Goal: Transaction & Acquisition: Purchase product/service

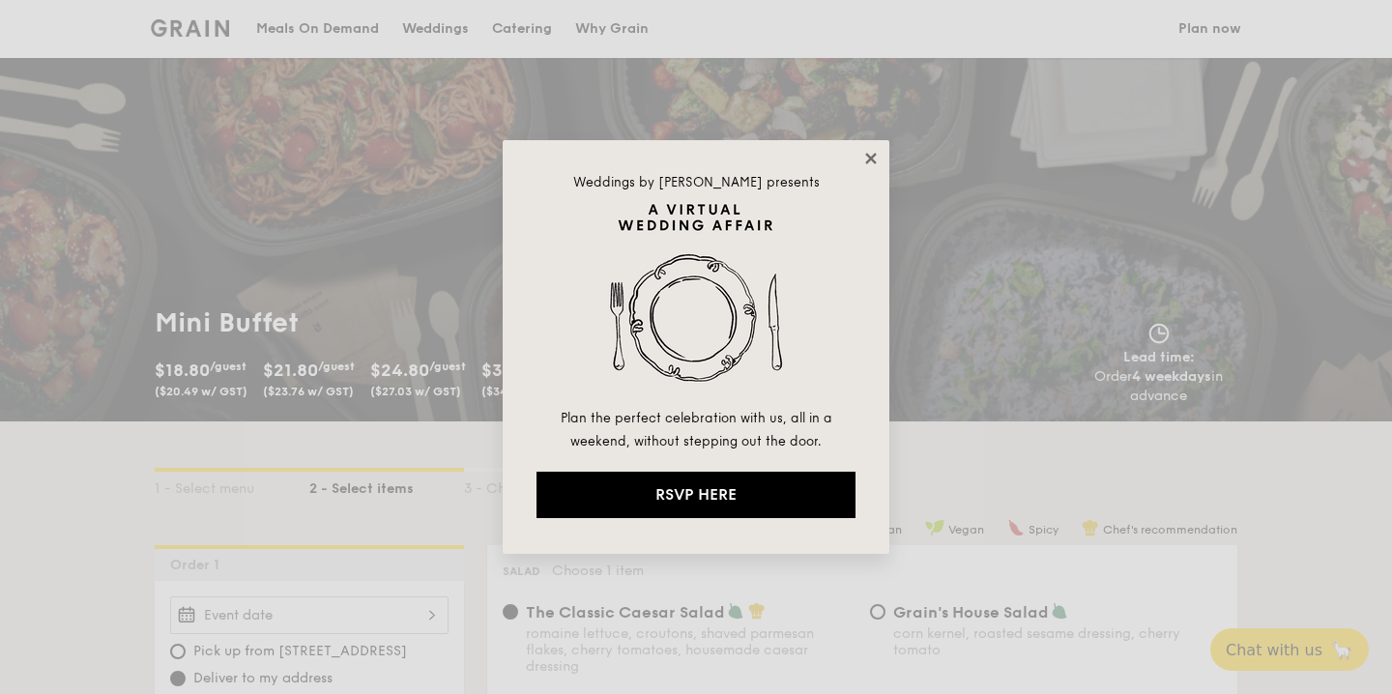
click at [865, 164] on icon at bounding box center [870, 158] width 17 height 17
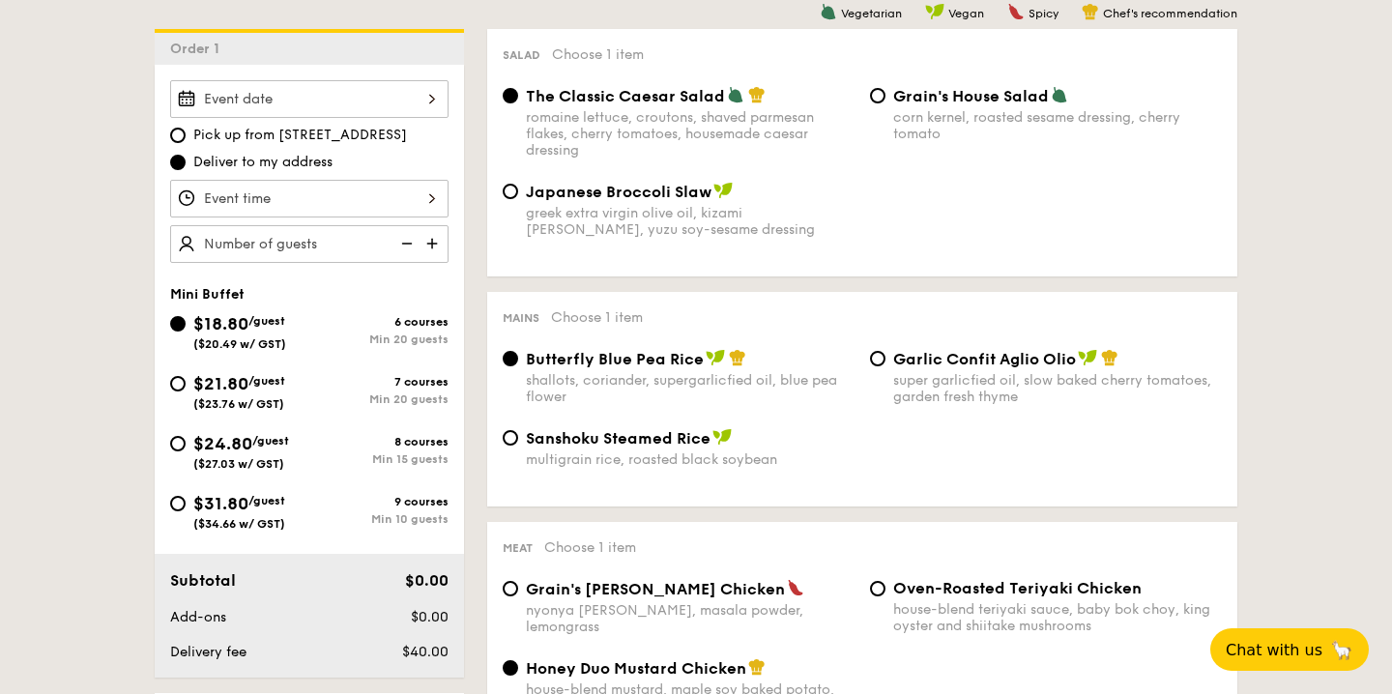
scroll to position [515, 0]
click at [437, 103] on div at bounding box center [309, 100] width 278 height 38
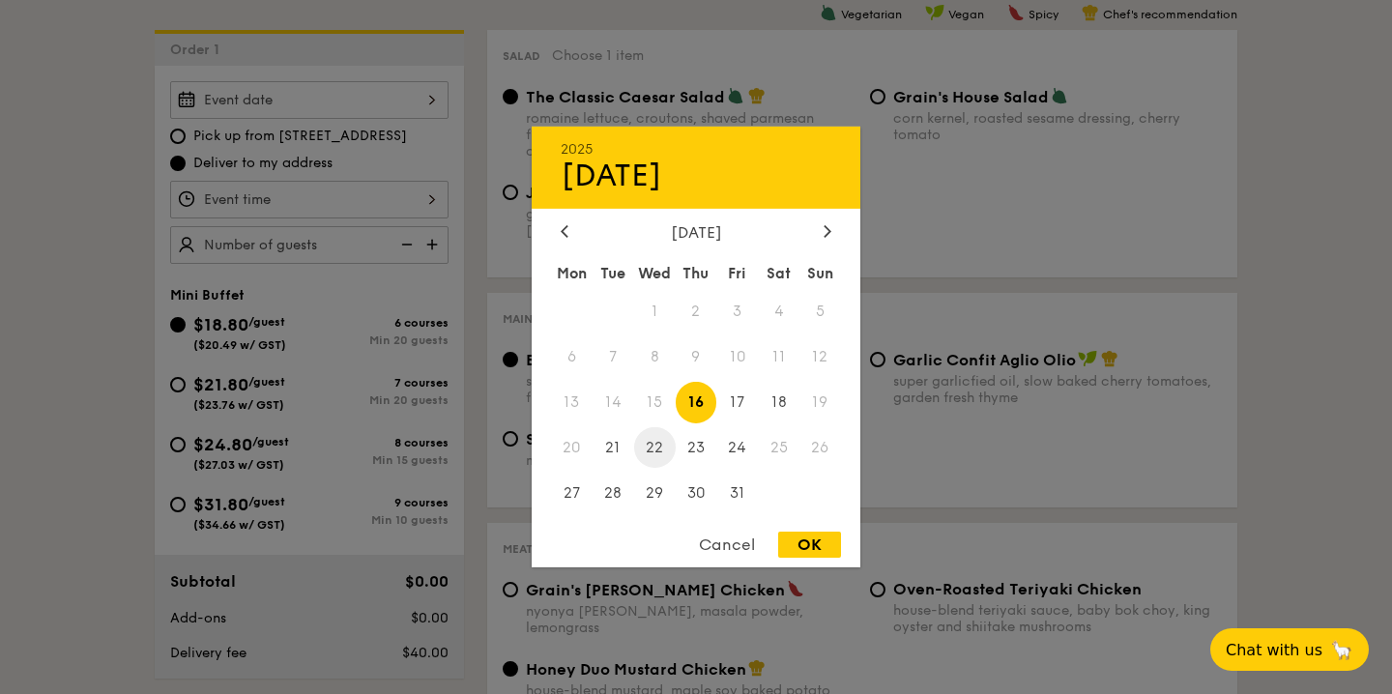
click at [645, 450] on span "22" at bounding box center [655, 447] width 42 height 42
click at [621, 447] on span "21" at bounding box center [614, 447] width 42 height 42
click at [786, 556] on div "OK" at bounding box center [809, 545] width 63 height 26
type input "[DATE]"
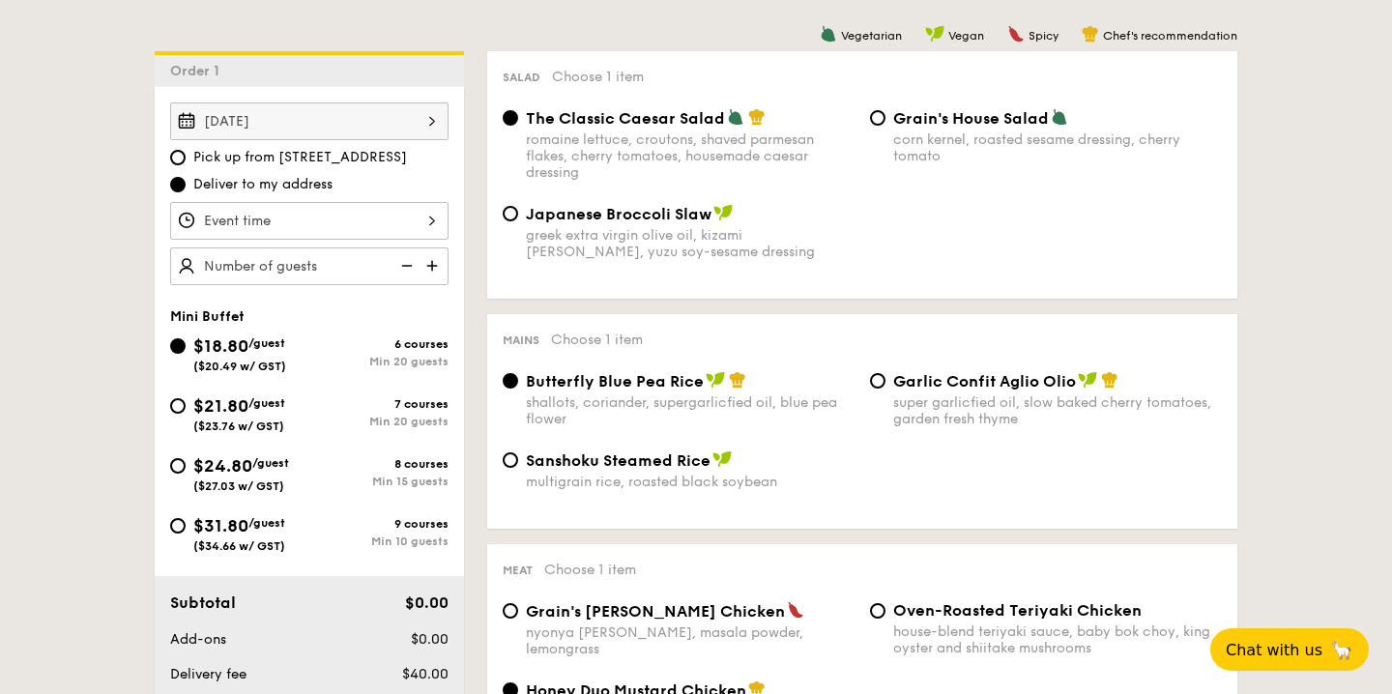
scroll to position [507, 0]
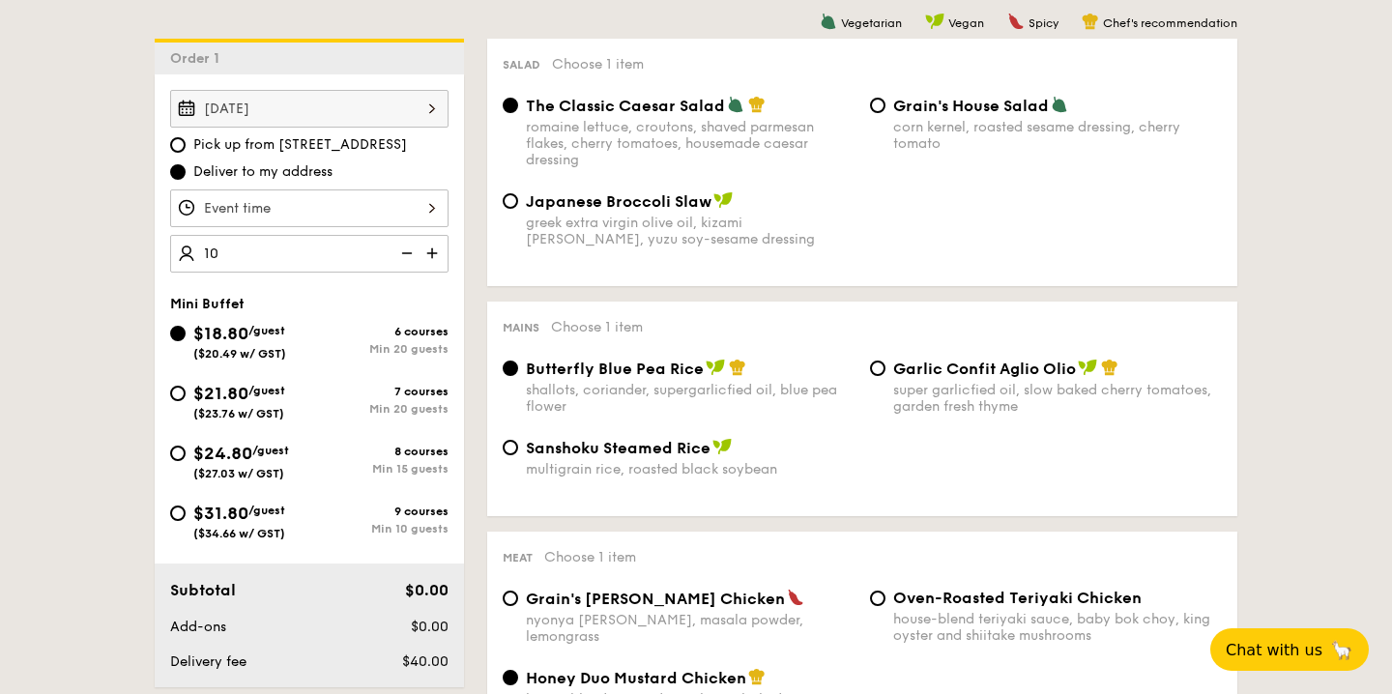
type input "1"
type input "20 guests"
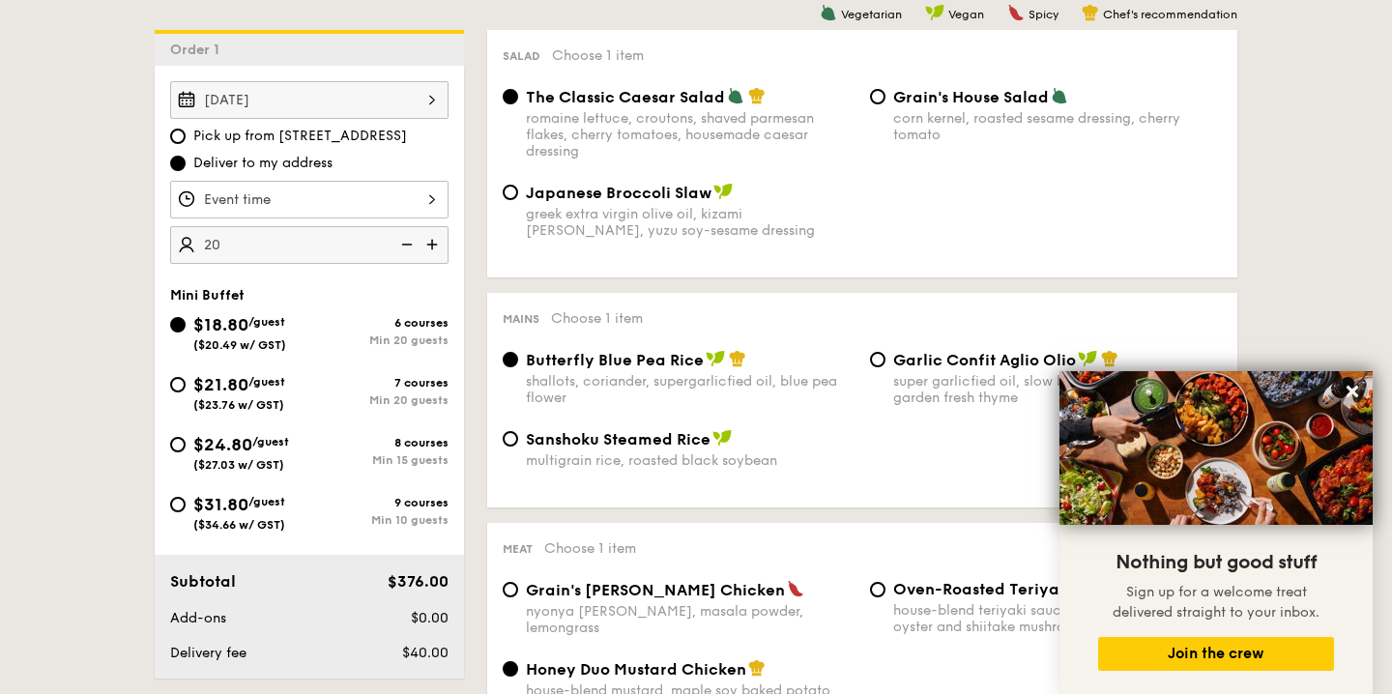
scroll to position [0, 0]
